Goal: Book appointment/travel/reservation

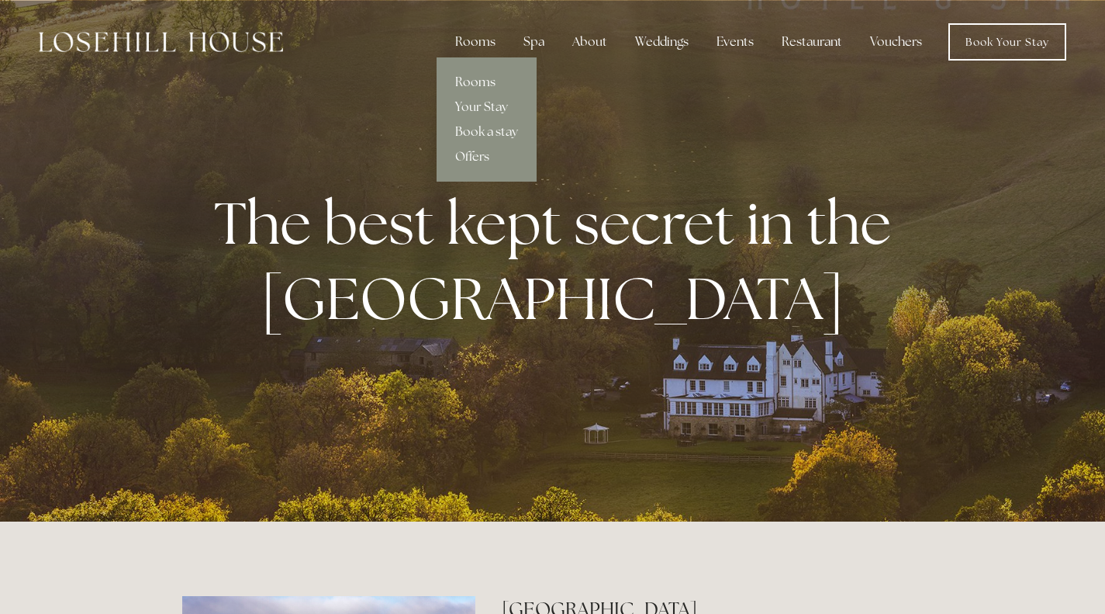
click at [481, 77] on link "Rooms" at bounding box center [487, 82] width 100 height 25
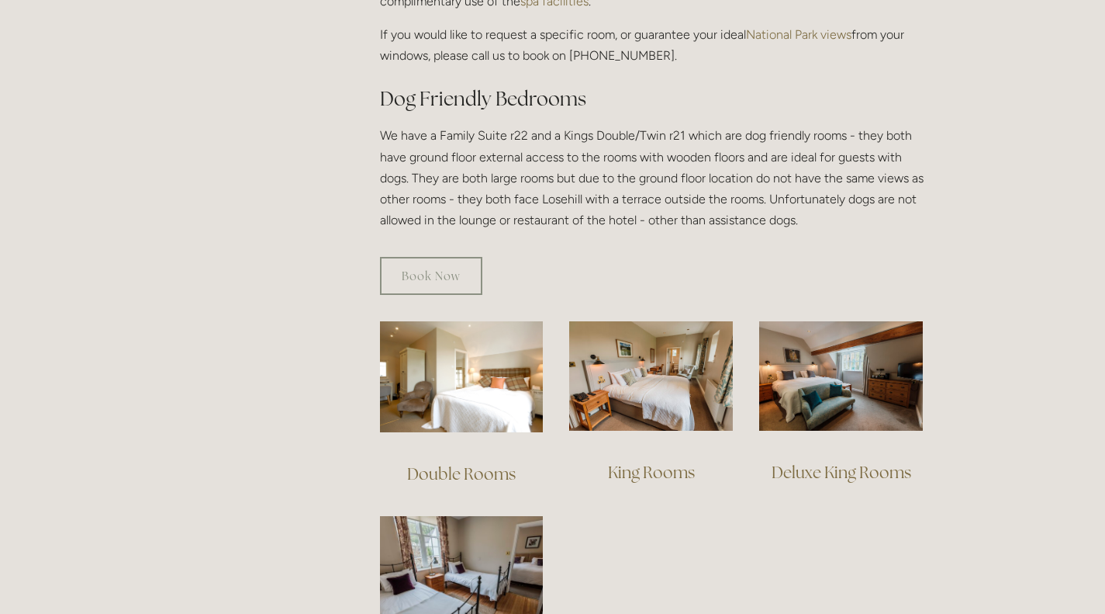
scroll to position [814, 0]
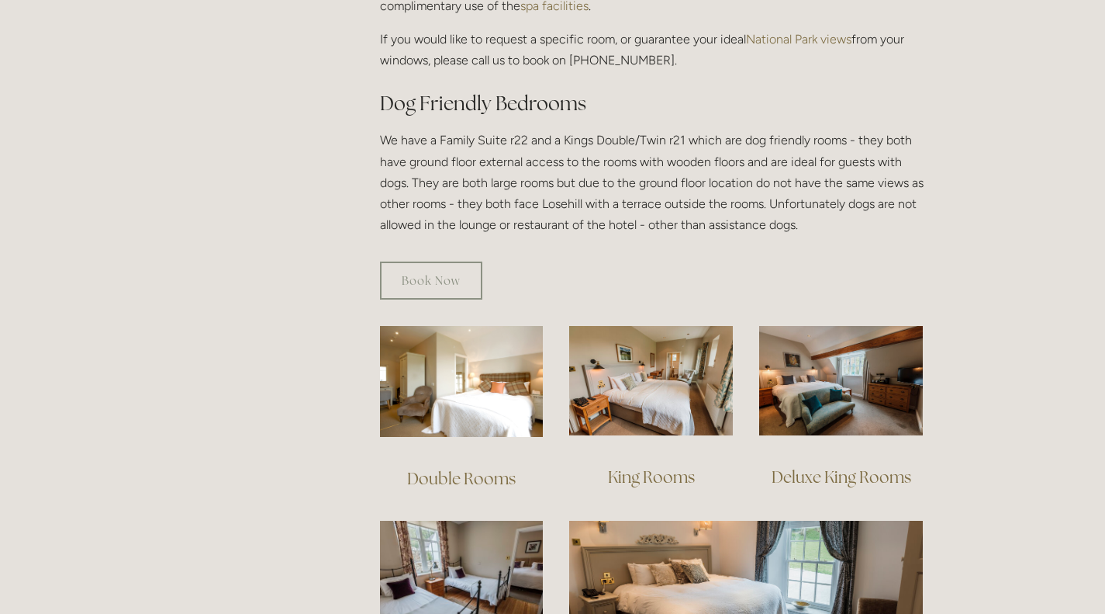
click at [449, 468] on link "Double Rooms" at bounding box center [461, 478] width 109 height 21
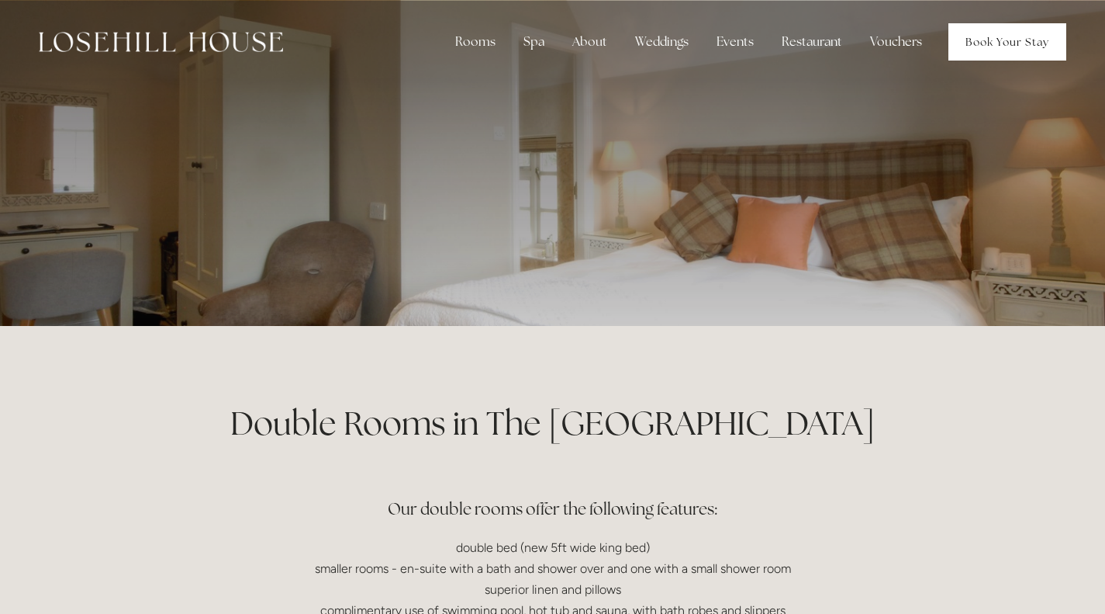
click at [995, 42] on link "Book Your Stay" at bounding box center [1008, 41] width 118 height 37
